Goal: Navigation & Orientation: Go to known website

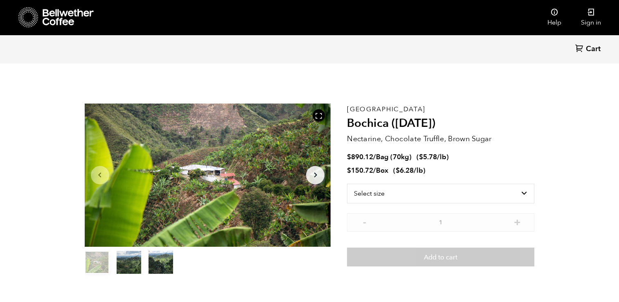
scroll to position [356, 436]
click at [47, 22] on icon at bounding box center [68, 17] width 51 height 16
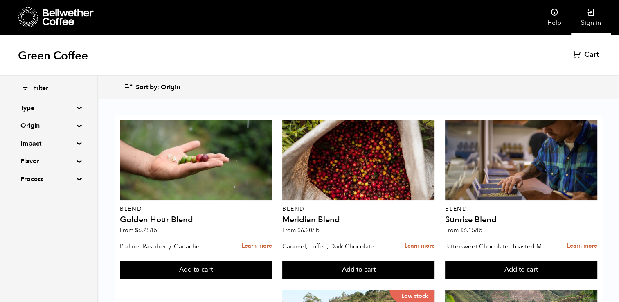
click at [591, 18] on link "Sign in" at bounding box center [591, 17] width 40 height 35
click at [588, 15] on icon at bounding box center [591, 12] width 8 height 8
